Goal: Transaction & Acquisition: Purchase product/service

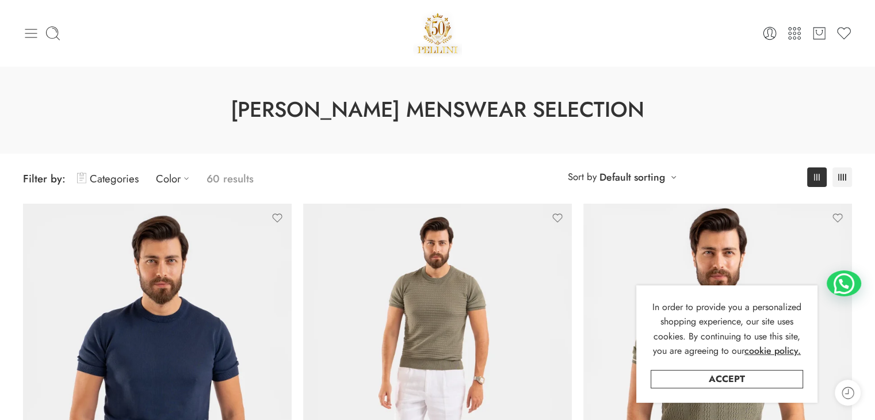
click at [27, 33] on icon at bounding box center [31, 33] width 12 height 9
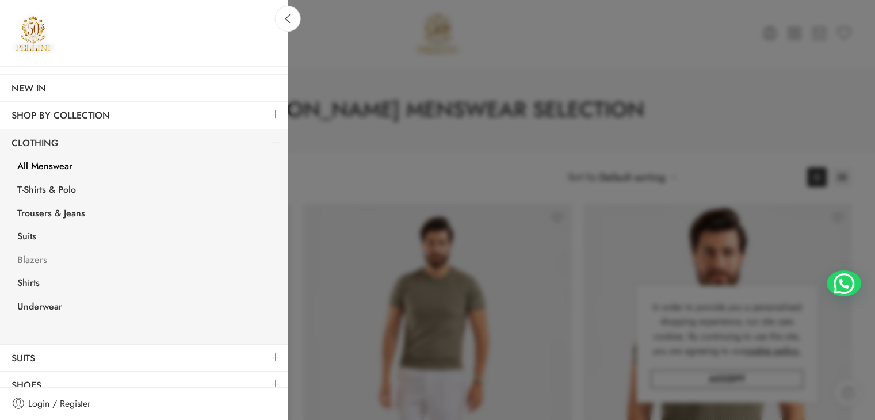
scroll to position [95, 0]
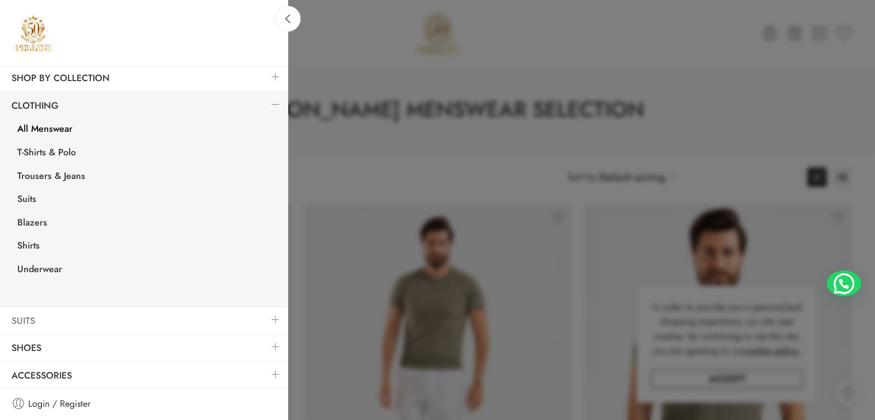
click at [41, 321] on link "Suits" at bounding box center [144, 321] width 288 height 26
click at [268, 316] on link at bounding box center [276, 319] width 24 height 25
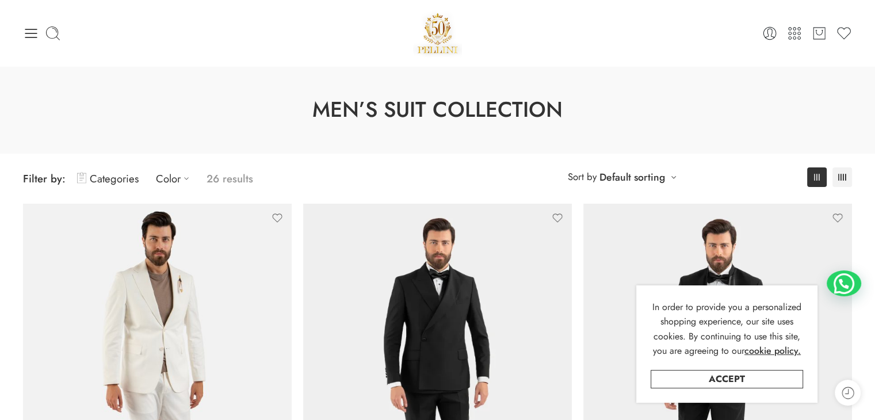
drag, startPoint x: 29, startPoint y: 37, endPoint x: 34, endPoint y: 23, distance: 14.6
click at [30, 36] on icon at bounding box center [31, 33] width 16 height 16
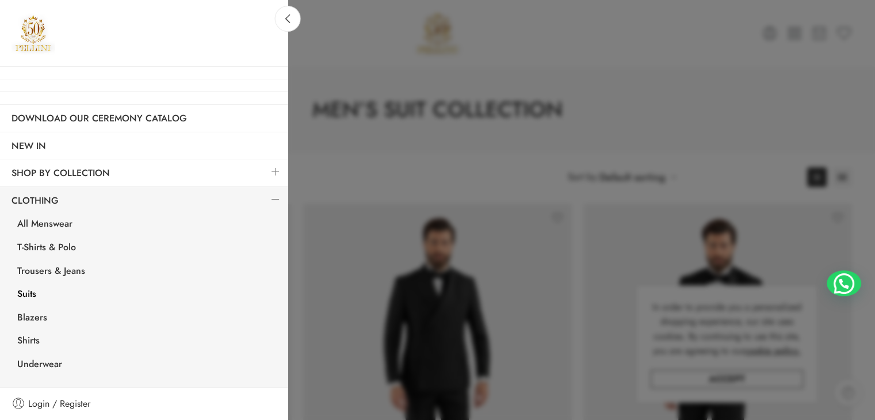
click at [265, 202] on link at bounding box center [276, 199] width 24 height 25
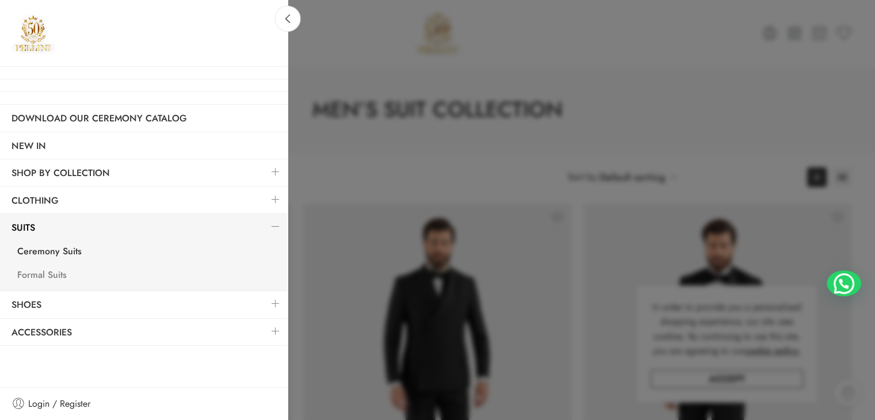
click at [40, 274] on link "Formal Suits" at bounding box center [147, 277] width 282 height 24
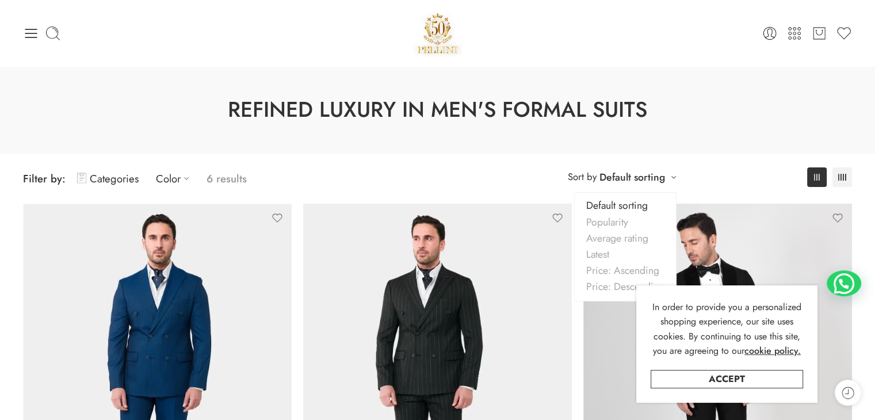
click at [668, 179] on div "**********" at bounding box center [622, 176] width 120 height 19
click at [610, 271] on link "Price: Ascending" at bounding box center [625, 270] width 101 height 16
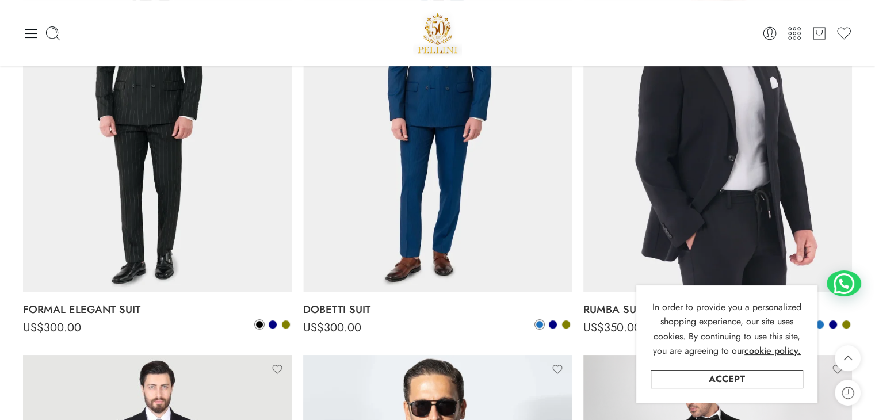
scroll to position [205, 0]
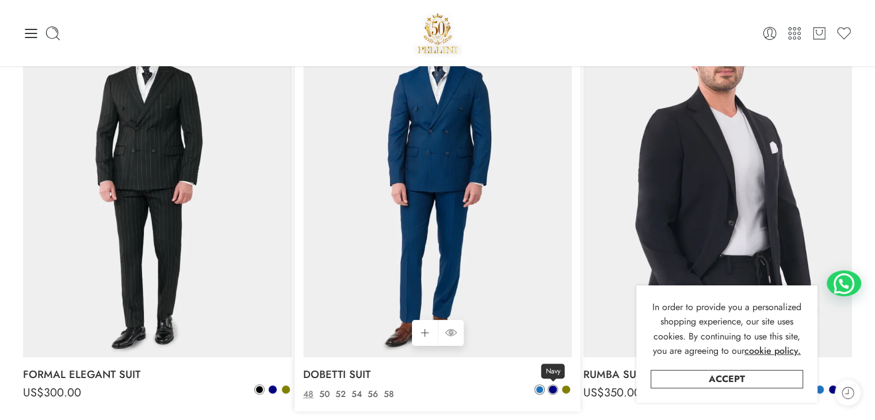
click at [554, 388] on span at bounding box center [553, 390] width 8 height 8
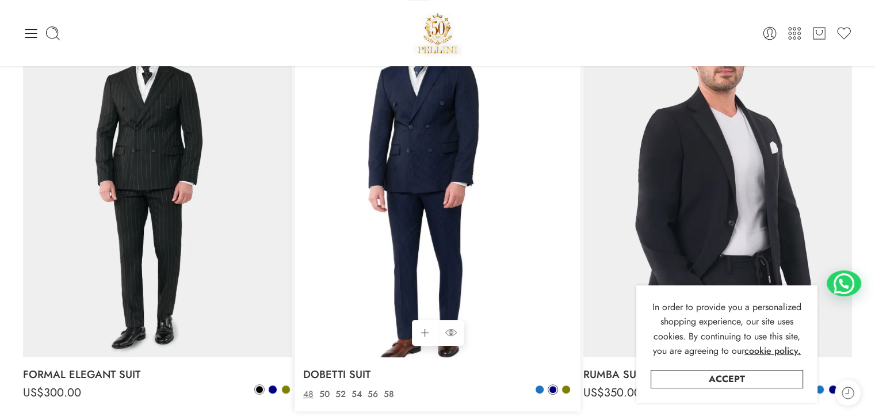
scroll to position [147, 0]
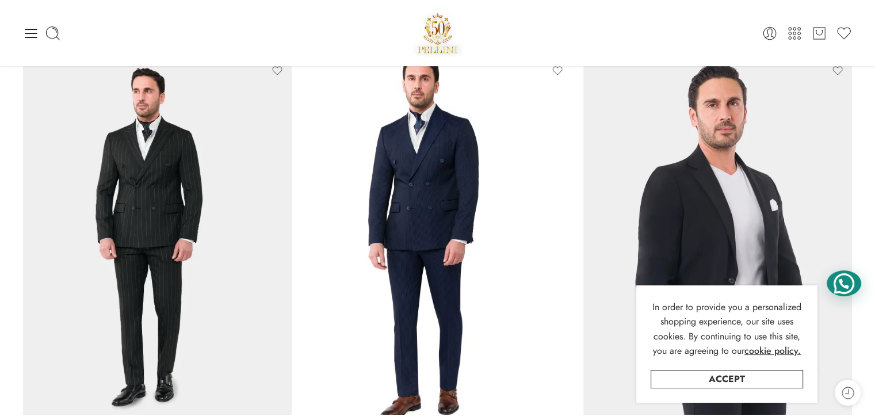
click at [845, 281] on div at bounding box center [844, 283] width 35 height 26
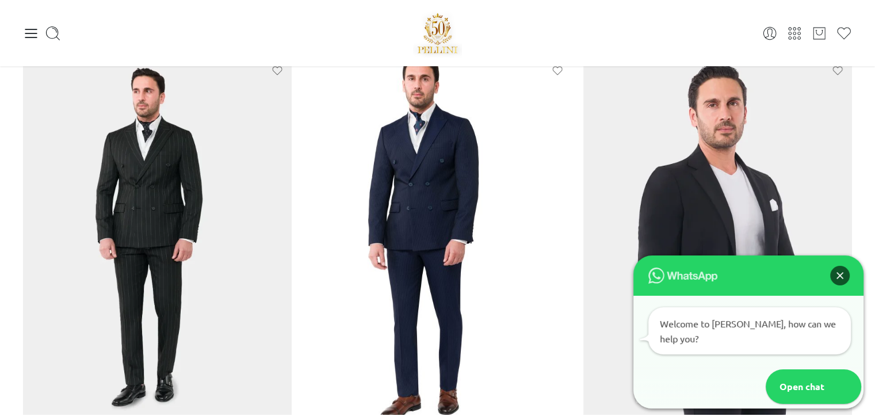
click at [841, 285] on div "Close" at bounding box center [840, 276] width 20 height 20
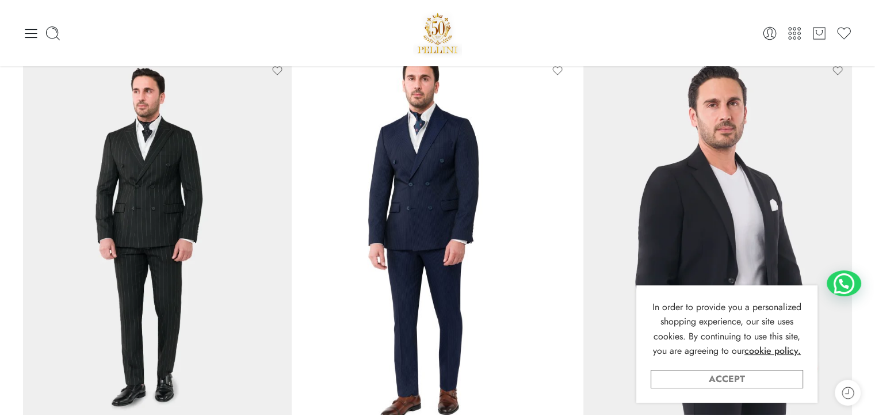
click at [729, 382] on link "Accept" at bounding box center [727, 379] width 152 height 18
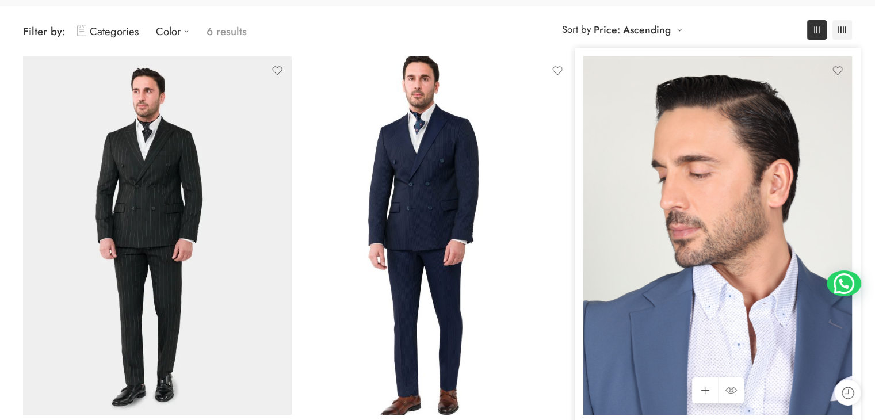
scroll to position [320, 0]
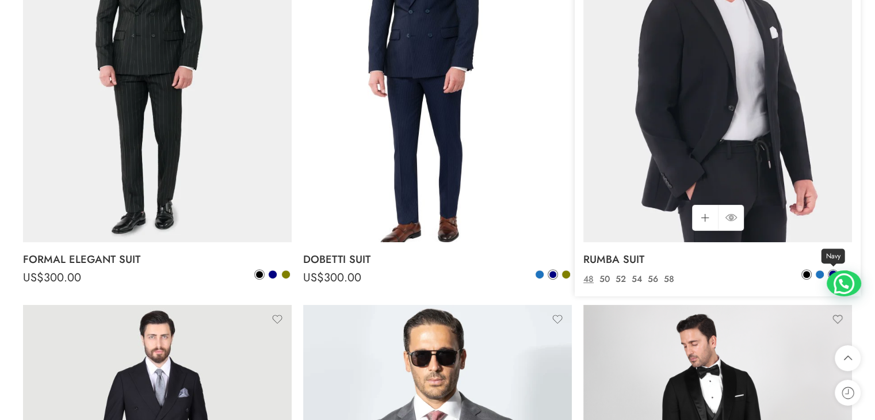
click at [832, 270] on span at bounding box center [833, 274] width 8 height 8
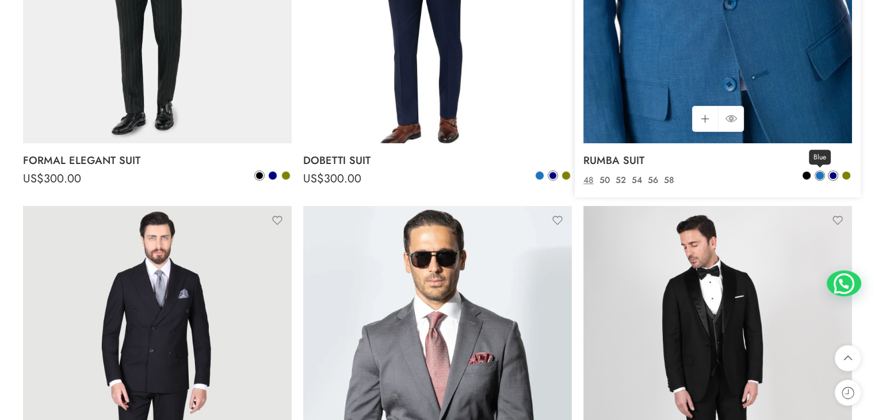
scroll to position [435, 0]
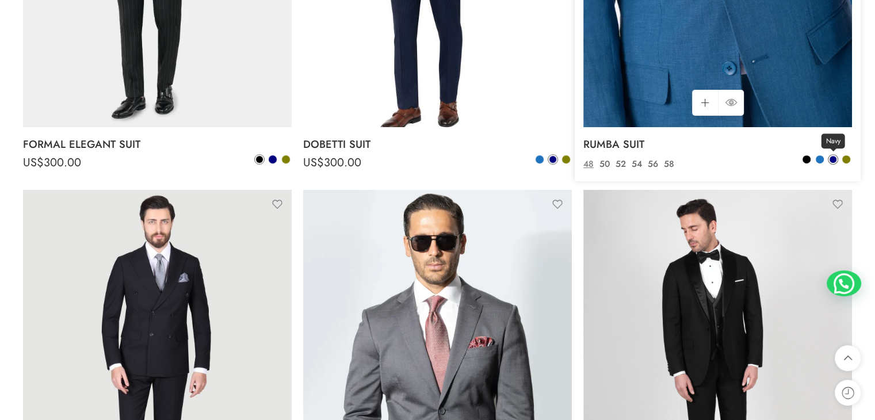
click at [833, 158] on span at bounding box center [833, 159] width 7 height 7
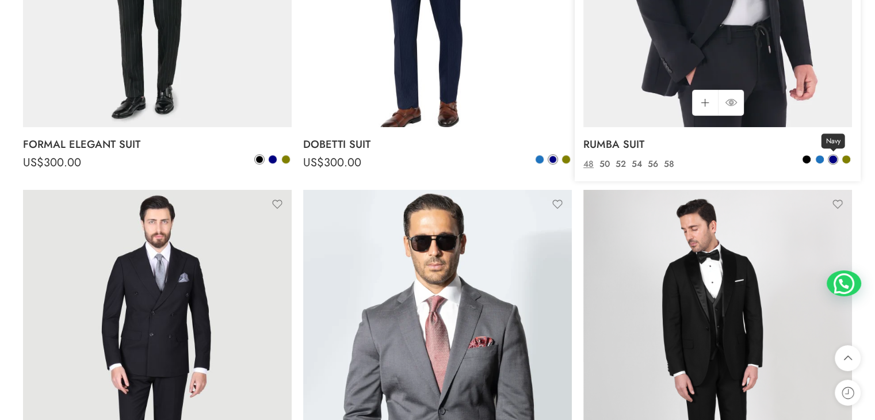
click at [833, 158] on span at bounding box center [833, 159] width 8 height 8
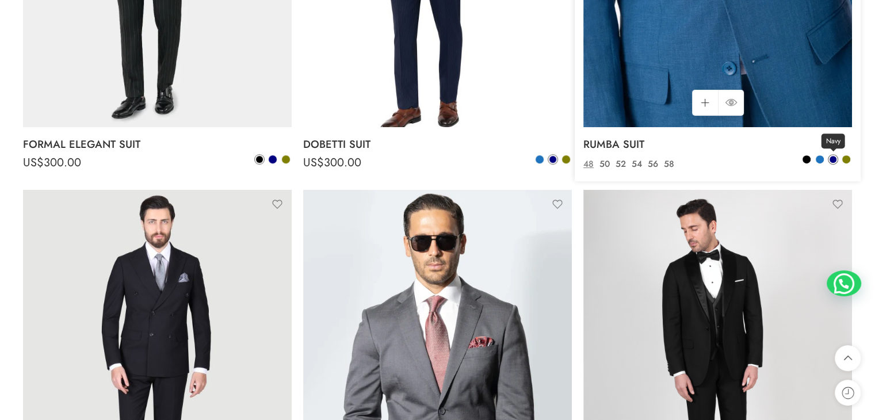
click at [833, 158] on span at bounding box center [833, 159] width 7 height 7
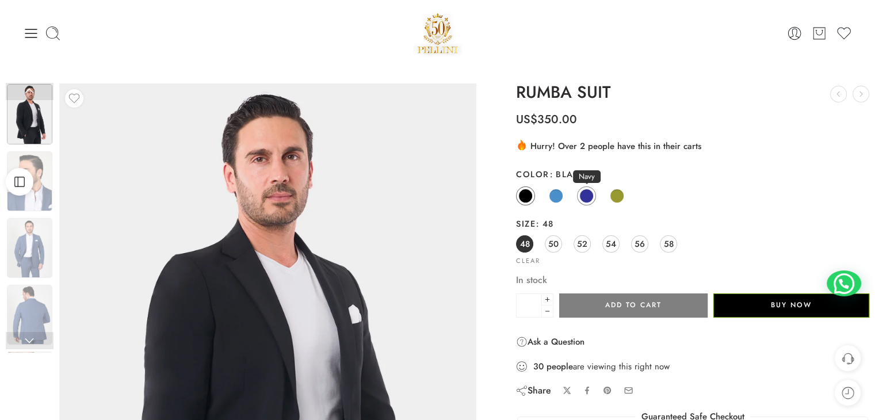
click at [585, 199] on span at bounding box center [586, 196] width 14 height 14
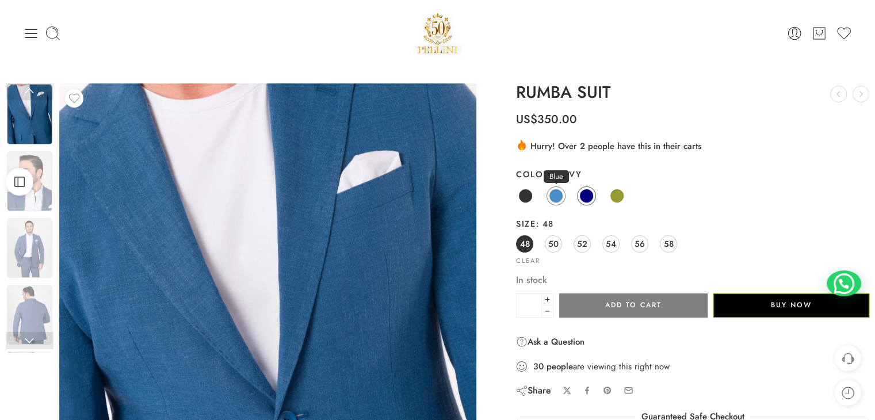
click at [557, 199] on span at bounding box center [556, 196] width 14 height 14
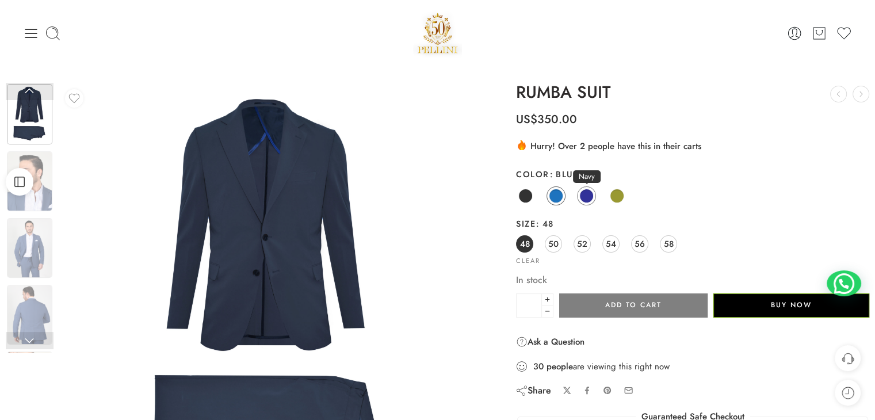
click at [592, 196] on span at bounding box center [586, 196] width 14 height 14
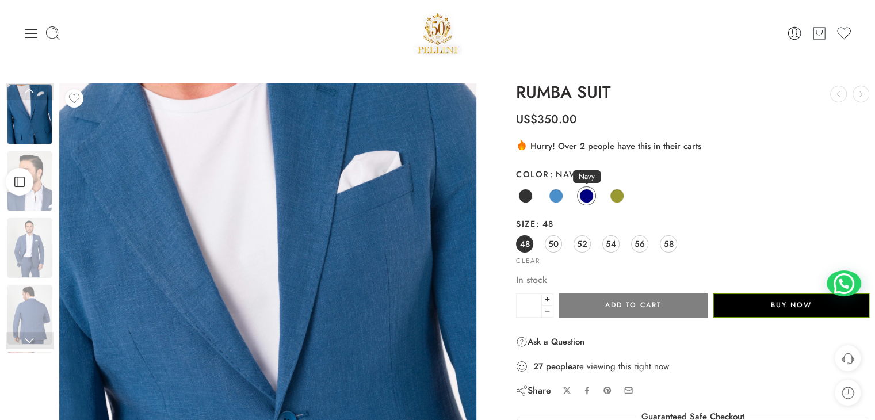
click at [591, 196] on span at bounding box center [586, 196] width 14 height 14
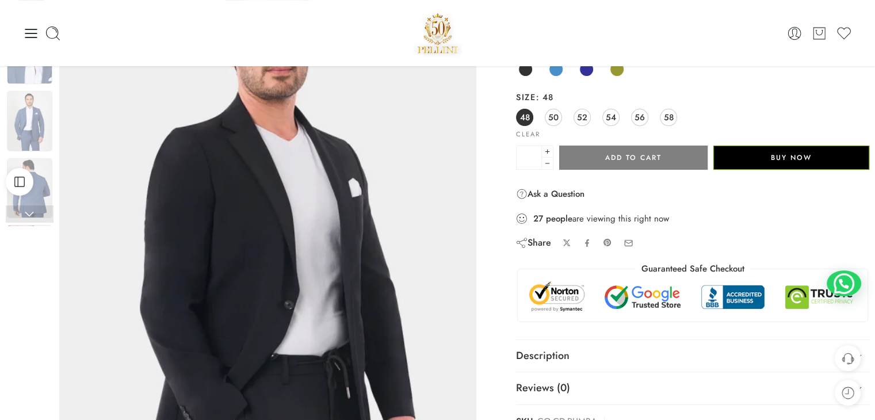
scroll to position [58, 0]
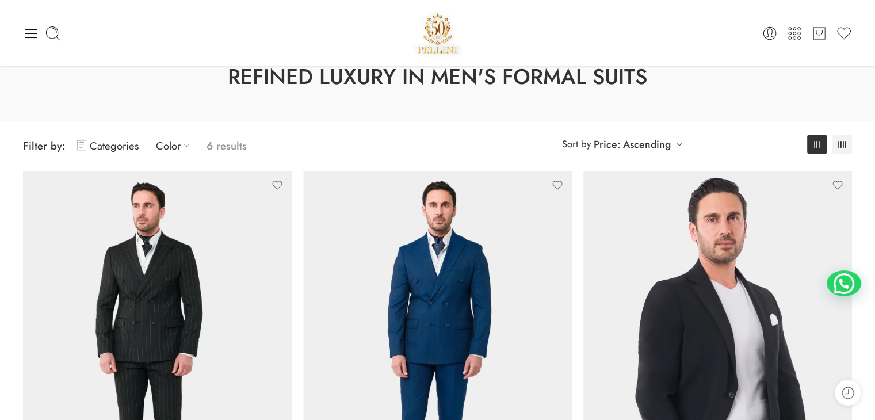
scroll to position [32, 0]
click at [25, 37] on icon at bounding box center [31, 33] width 12 height 9
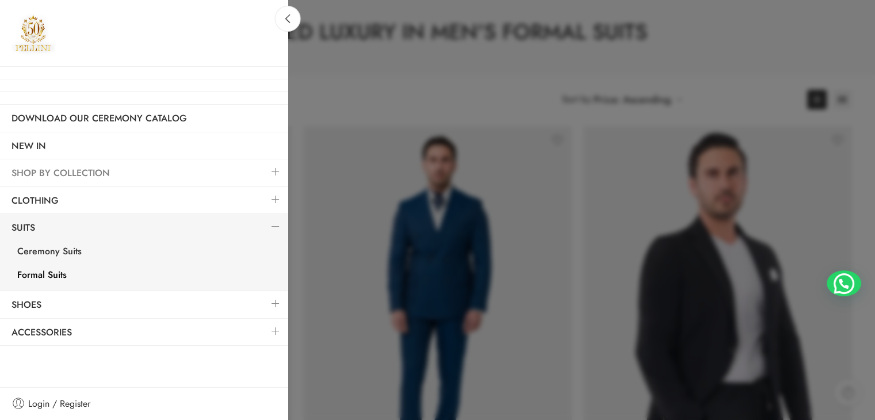
scroll to position [147, 0]
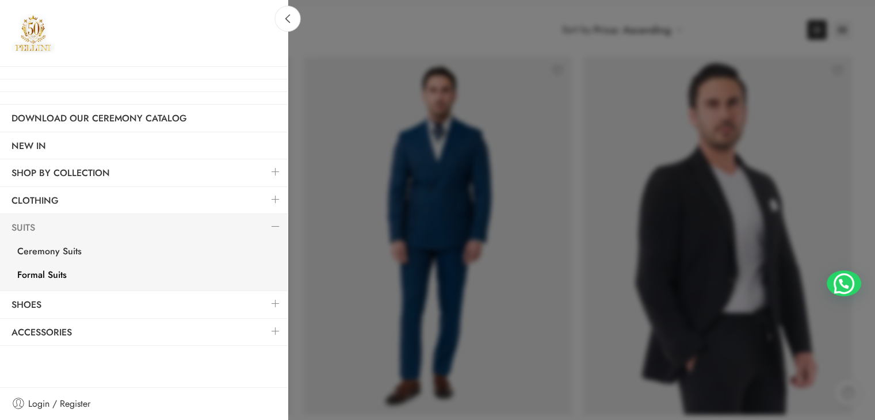
click at [26, 228] on link "Suits" at bounding box center [144, 228] width 288 height 26
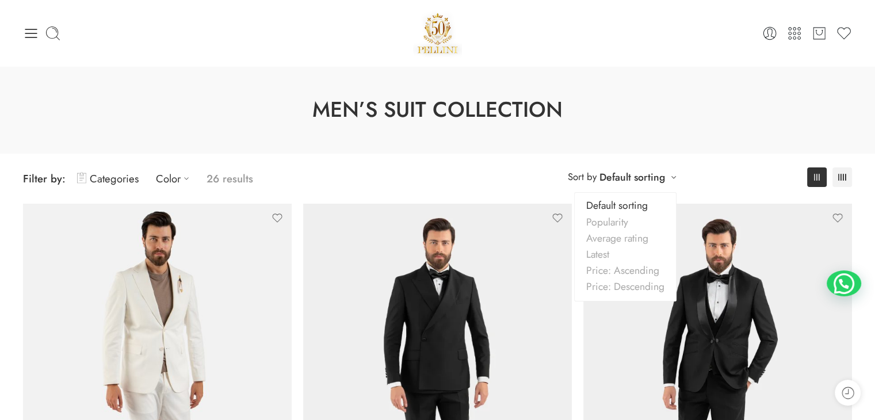
click at [661, 178] on link "Default sorting" at bounding box center [633, 177] width 66 height 16
click at [633, 270] on link "Price: Ascending" at bounding box center [625, 270] width 101 height 16
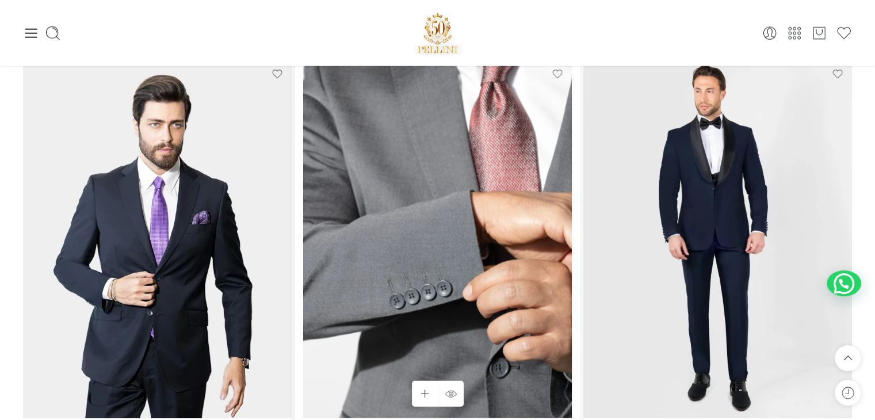
scroll to position [2679, 0]
